Goal: Task Accomplishment & Management: Manage account settings

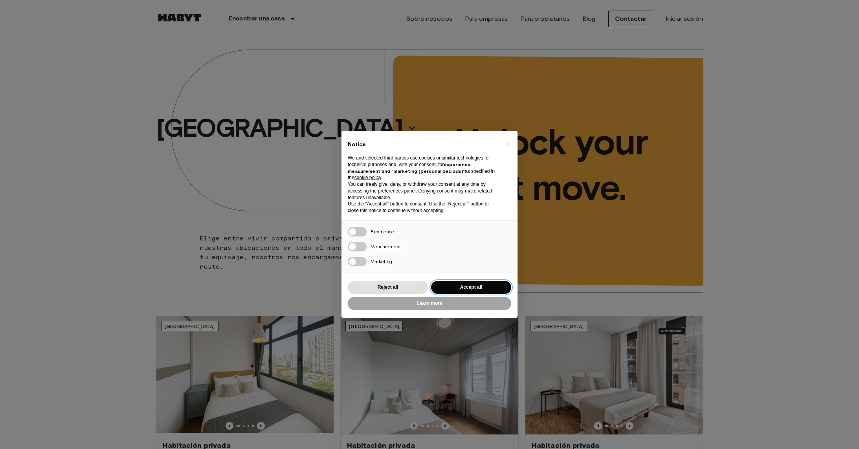
click at [455, 291] on button "Accept all" at bounding box center [471, 287] width 80 height 13
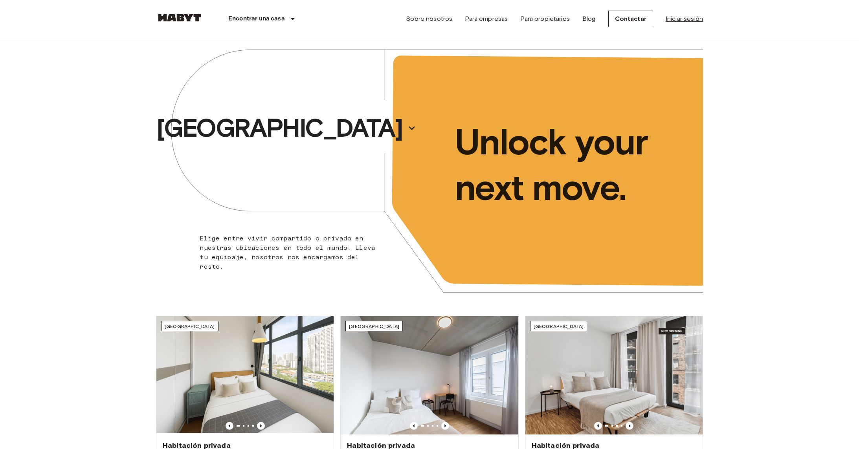
click at [674, 17] on link "Iniciar sesión" at bounding box center [684, 18] width 37 height 9
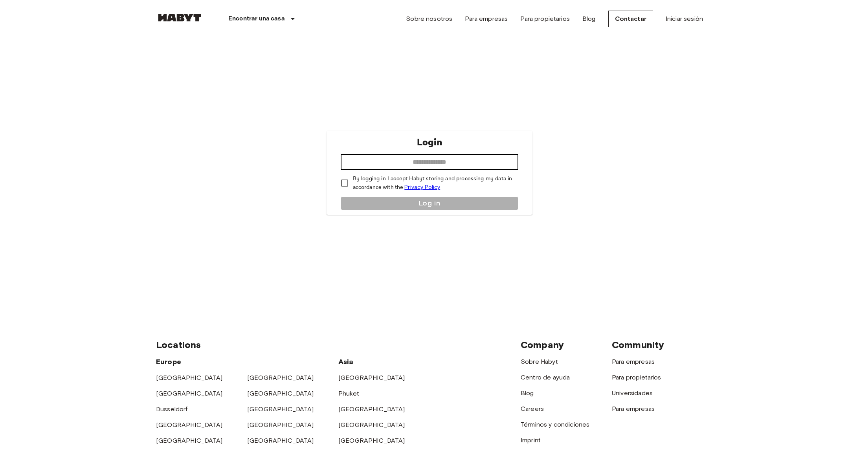
drag, startPoint x: 419, startPoint y: 171, endPoint x: 421, endPoint y: 162, distance: 9.3
click at [418, 171] on div "Login ​ By logging in I accept Habyt storing and processing my data in accordan…" at bounding box center [430, 173] width 206 height 84
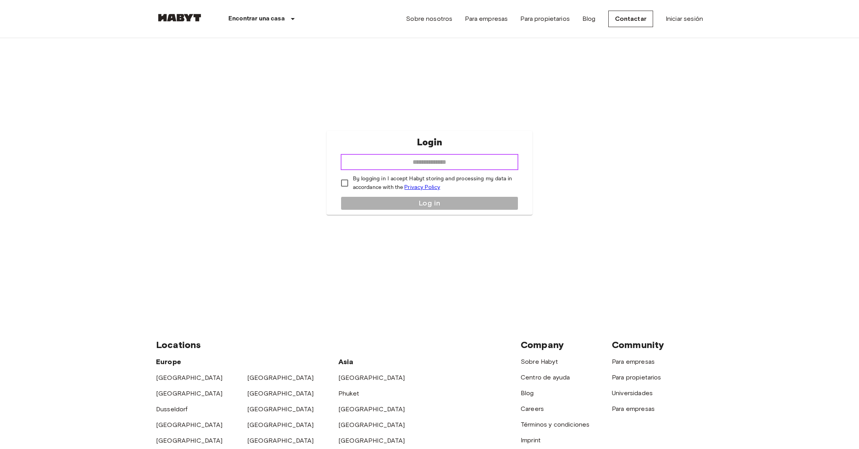
click at [421, 162] on input "email" at bounding box center [430, 163] width 178 height 16
type input "**********"
click at [368, 199] on button "Log in" at bounding box center [430, 204] width 178 height 14
